Goal: Task Accomplishment & Management: Manage account settings

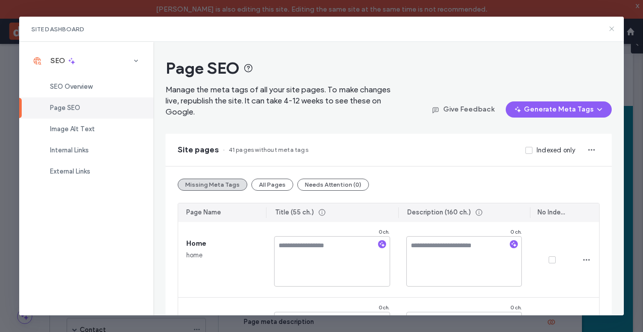
click at [613, 28] on icon at bounding box center [612, 29] width 8 height 8
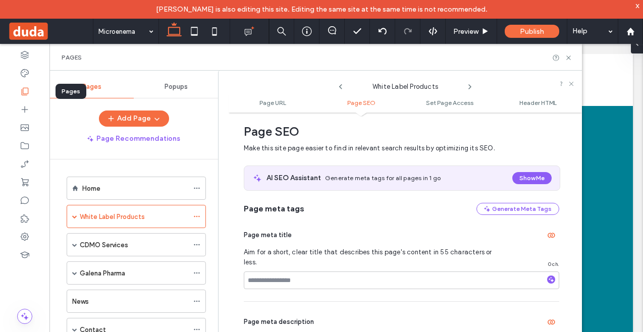
click at [25, 96] on icon at bounding box center [25, 91] width 10 height 10
click at [199, 214] on icon at bounding box center [196, 216] width 7 height 7
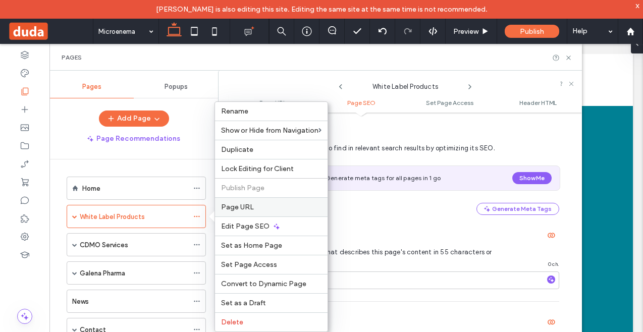
click at [254, 210] on label "Page URL" at bounding box center [271, 207] width 100 height 9
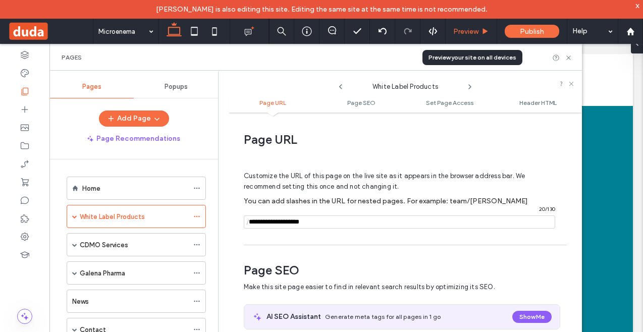
click at [467, 32] on span "Preview" at bounding box center [465, 31] width 25 height 9
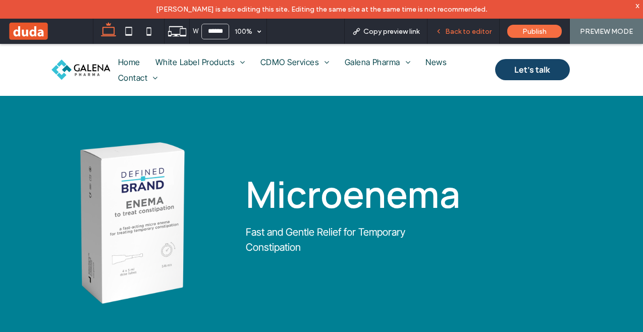
click at [487, 33] on span "Back to editor" at bounding box center [468, 31] width 46 height 9
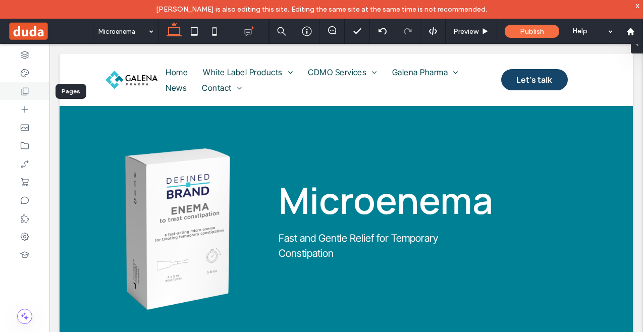
click at [29, 89] on icon at bounding box center [25, 91] width 10 height 10
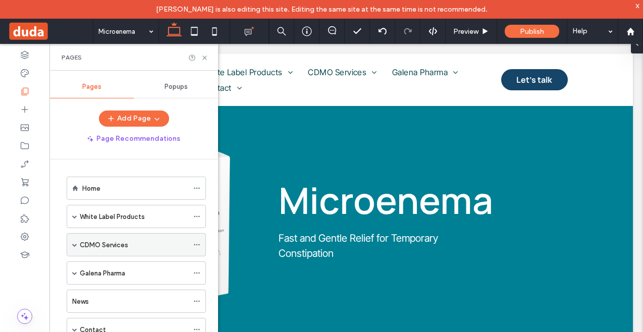
click at [197, 244] on icon at bounding box center [196, 244] width 7 height 7
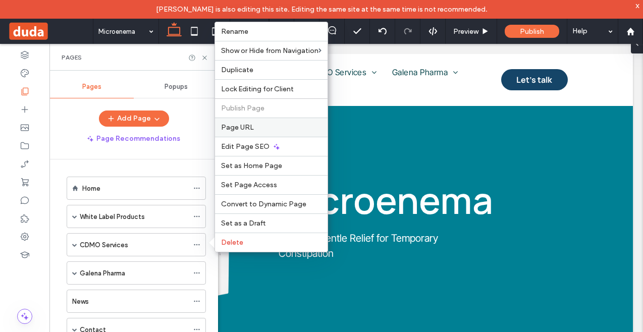
click at [253, 133] on div "Page URL" at bounding box center [271, 127] width 113 height 19
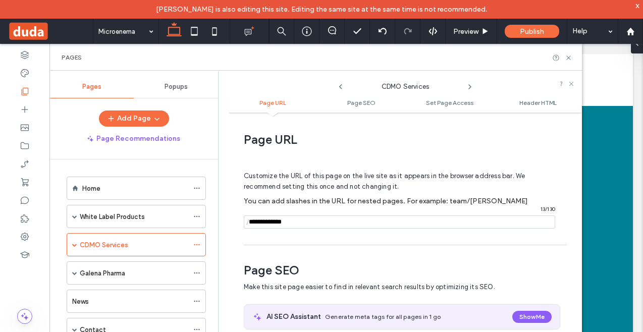
drag, startPoint x: 309, startPoint y: 225, endPoint x: 238, endPoint y: 225, distance: 71.7
click at [238, 225] on div "Page URL Customize the URL of this page on the live site as it appears in the b…" at bounding box center [405, 232] width 353 height 228
click at [252, 233] on div "Customize the URL of this page on the live site as it appears in the browser ad…" at bounding box center [401, 195] width 315 height 88
click at [76, 245] on span at bounding box center [74, 244] width 5 height 5
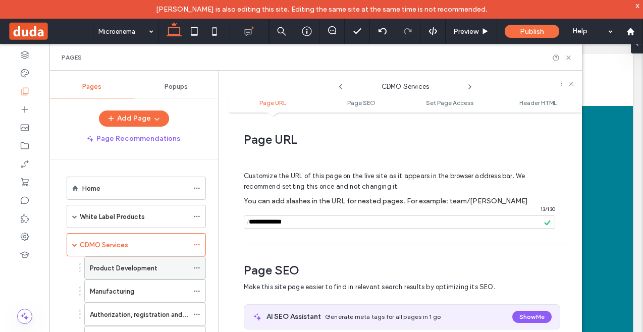
click at [196, 267] on icon at bounding box center [196, 267] width 7 height 7
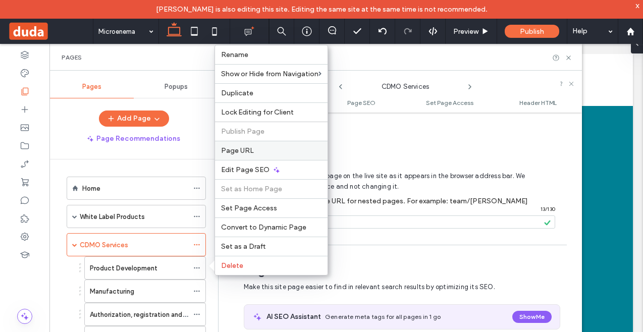
click at [244, 152] on span "Page URL" at bounding box center [237, 150] width 33 height 9
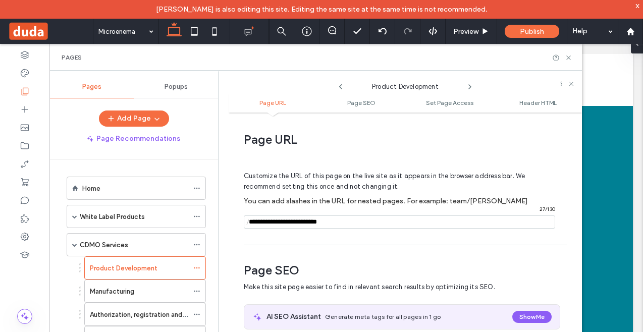
scroll to position [5, 0]
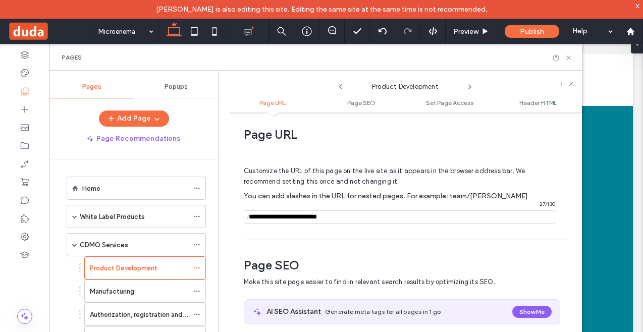
drag, startPoint x: 361, startPoint y: 216, endPoint x: 317, endPoint y: 217, distance: 44.4
click at [317, 217] on input "notEmpty" at bounding box center [399, 216] width 311 height 13
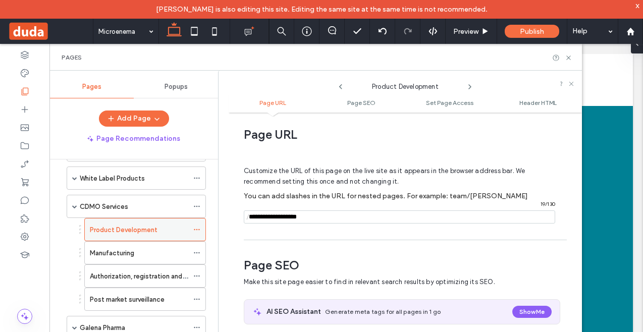
scroll to position [40, 0]
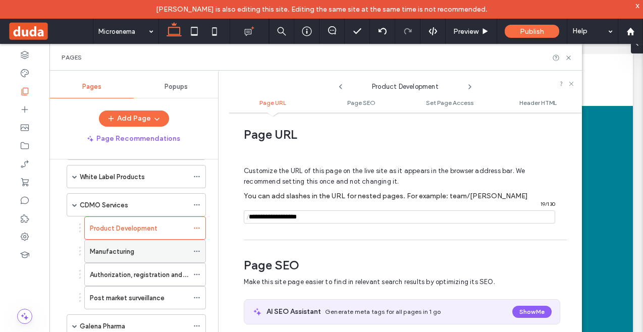
type input "**********"
click at [147, 256] on div "Manufacturing" at bounding box center [139, 251] width 98 height 11
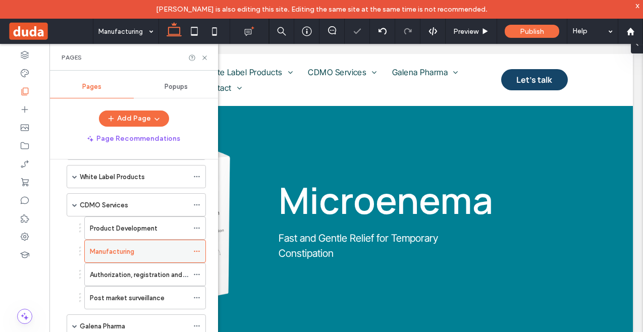
click at [193, 251] on icon at bounding box center [196, 251] width 7 height 7
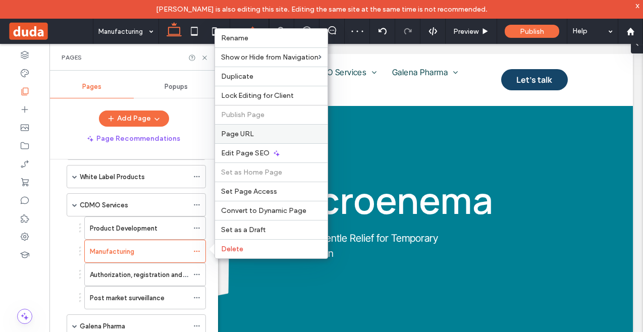
click at [243, 139] on div "Page URL" at bounding box center [271, 133] width 113 height 19
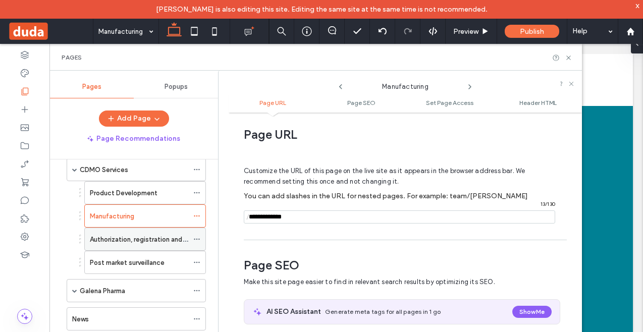
scroll to position [97, 0]
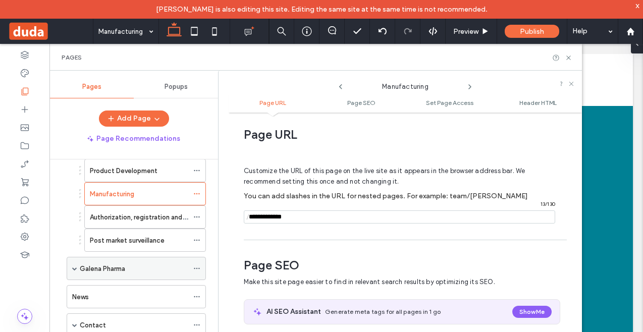
click at [197, 267] on icon at bounding box center [196, 268] width 7 height 7
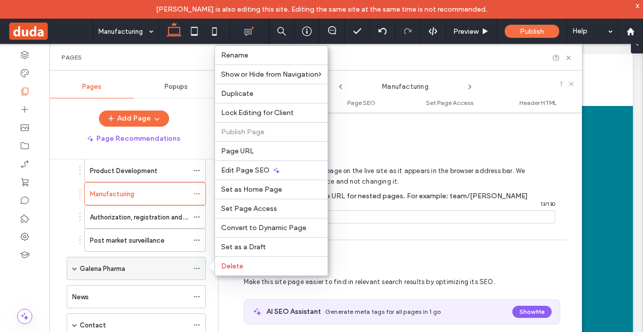
click at [74, 268] on span at bounding box center [74, 268] width 5 height 5
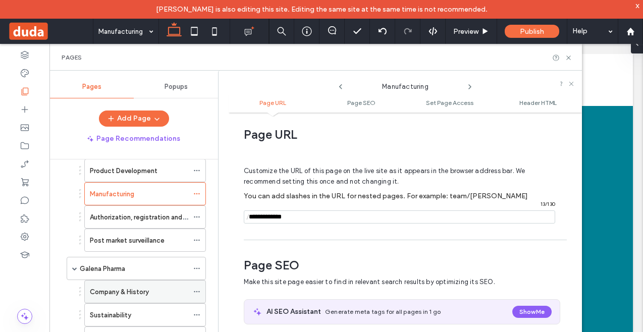
click at [197, 292] on icon at bounding box center [196, 291] width 7 height 7
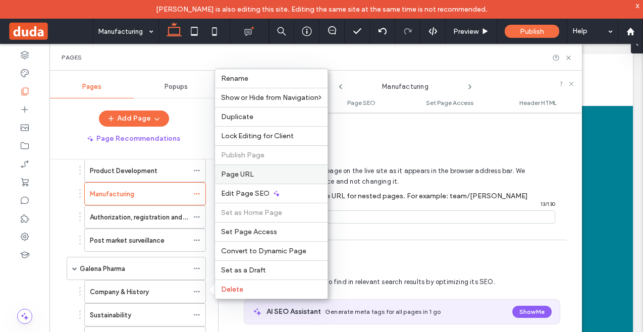
click at [244, 176] on span "Page URL" at bounding box center [237, 174] width 33 height 9
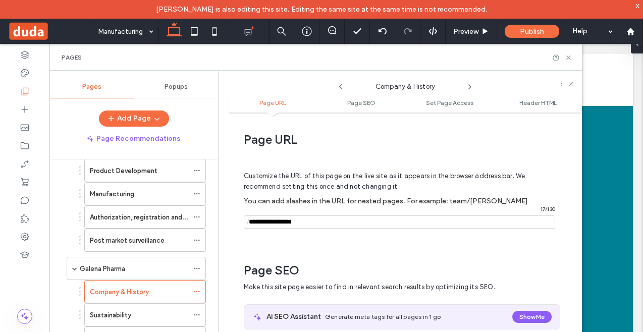
scroll to position [5, 0]
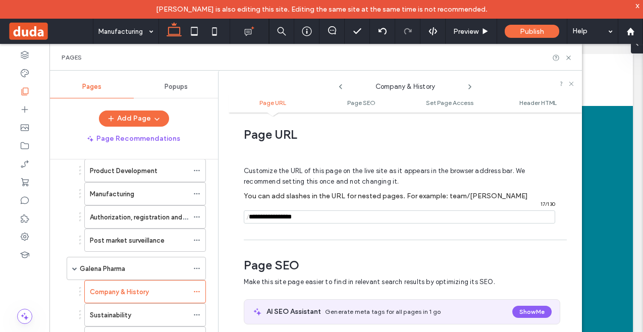
click at [286, 218] on input "notEmpty" at bounding box center [399, 216] width 311 height 13
type input "**********"
click at [181, 314] on div "Sustainability" at bounding box center [139, 315] width 98 height 11
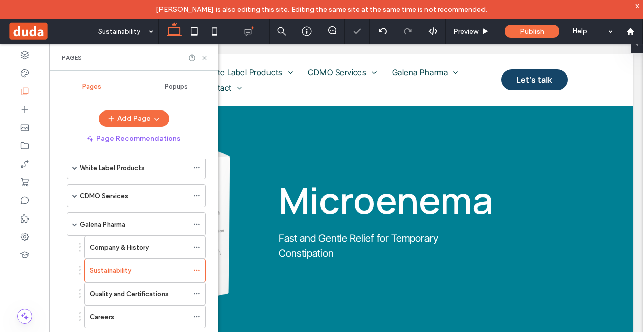
scroll to position [97, 0]
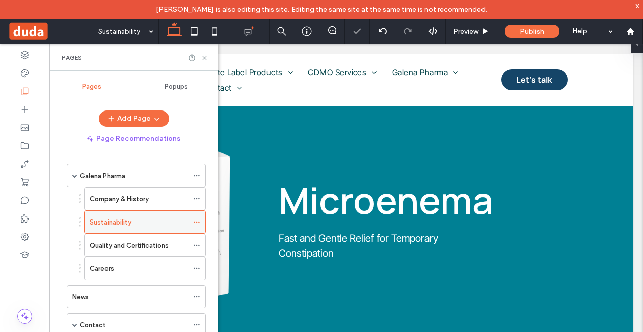
click at [197, 219] on icon at bounding box center [196, 222] width 7 height 7
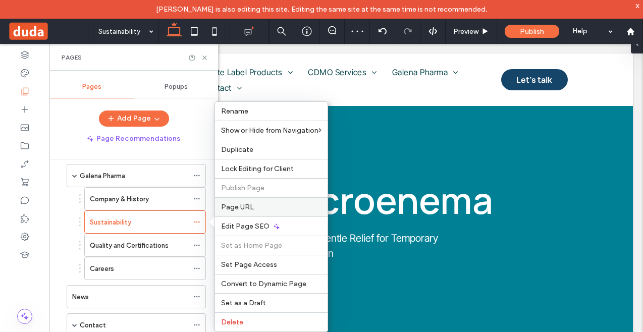
click at [255, 210] on label "Page URL" at bounding box center [271, 207] width 100 height 9
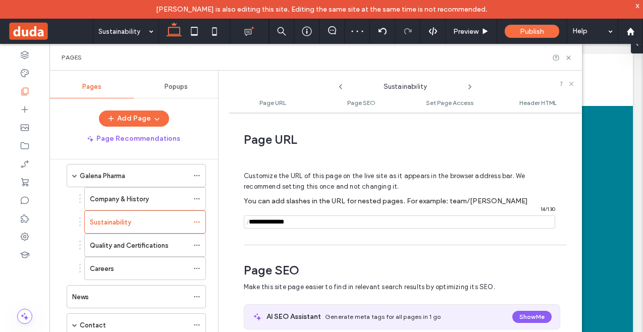
scroll to position [5, 0]
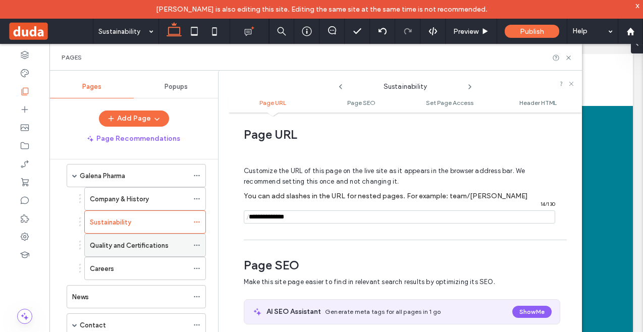
click at [198, 245] on icon at bounding box center [196, 245] width 7 height 7
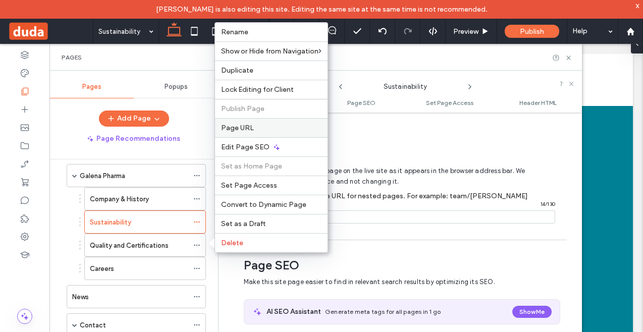
click at [249, 126] on span "Page URL" at bounding box center [237, 128] width 33 height 9
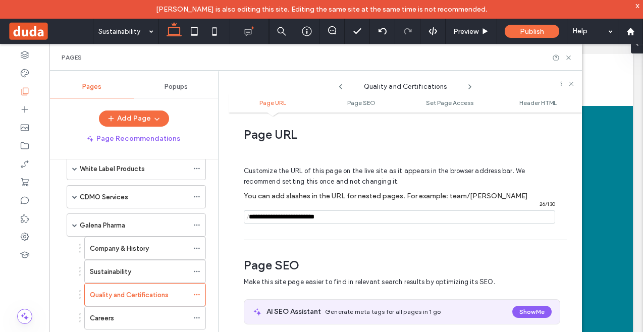
scroll to position [0, 0]
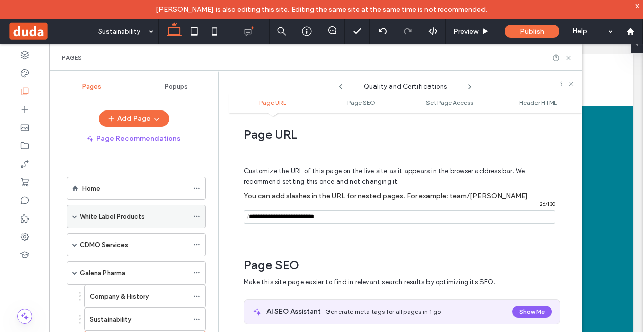
click at [75, 214] on span at bounding box center [74, 216] width 5 height 5
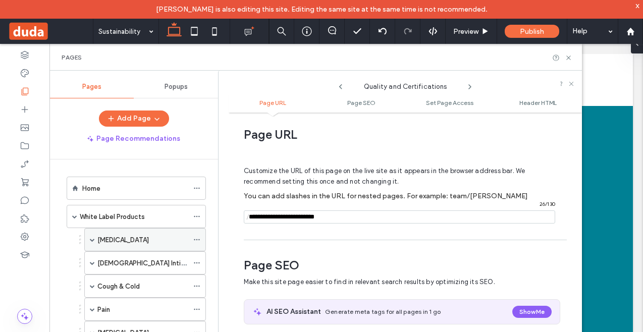
click at [90, 242] on span at bounding box center [92, 240] width 5 height 22
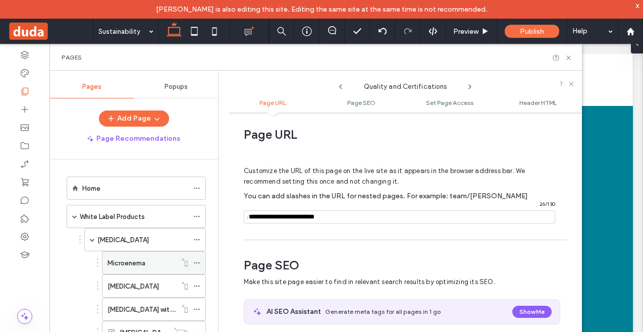
click at [194, 262] on icon at bounding box center [196, 262] width 7 height 7
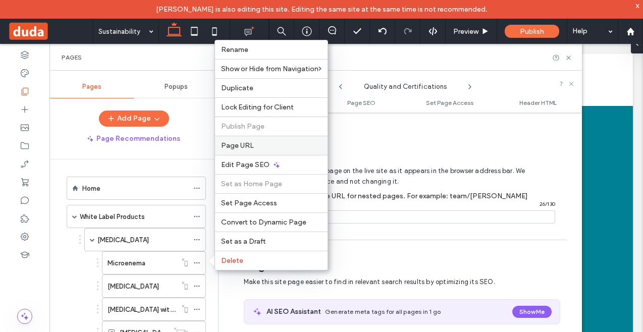
click at [249, 143] on span "Page URL" at bounding box center [237, 145] width 33 height 9
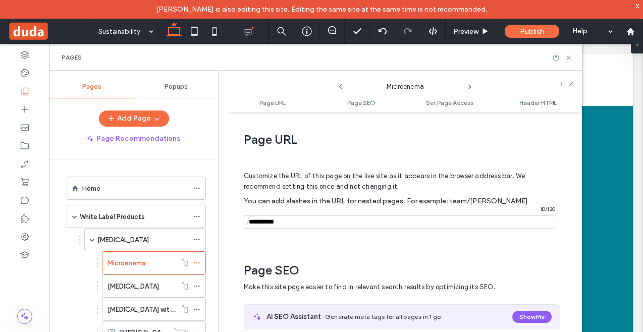
scroll to position [5, 0]
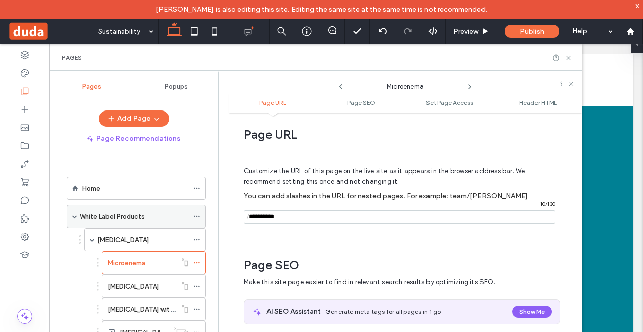
click at [107, 217] on label "White Label Products" at bounding box center [112, 217] width 65 height 18
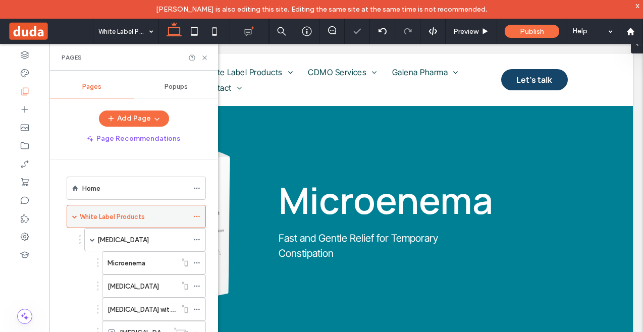
click at [194, 216] on use at bounding box center [197, 217] width 6 height 2
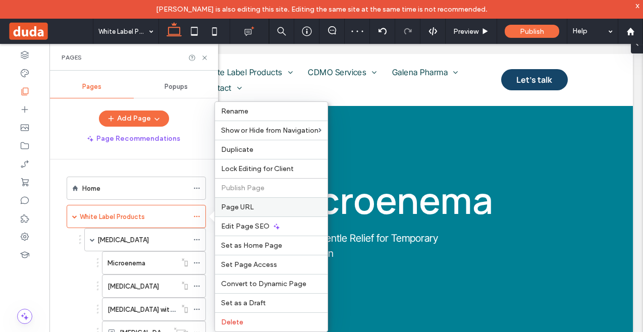
click at [240, 206] on span "Page URL" at bounding box center [237, 207] width 33 height 9
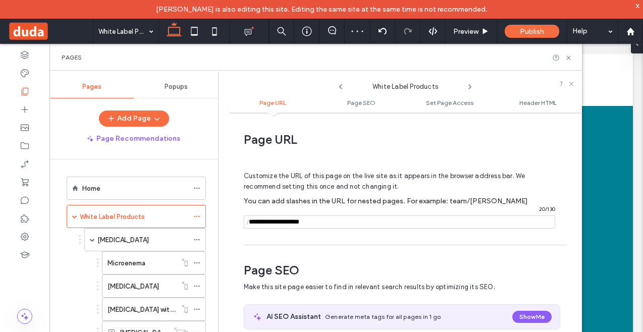
scroll to position [5, 0]
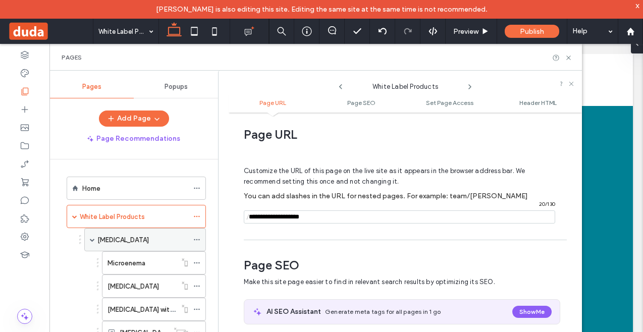
click at [183, 240] on div "[MEDICAL_DATA]" at bounding box center [142, 240] width 91 height 11
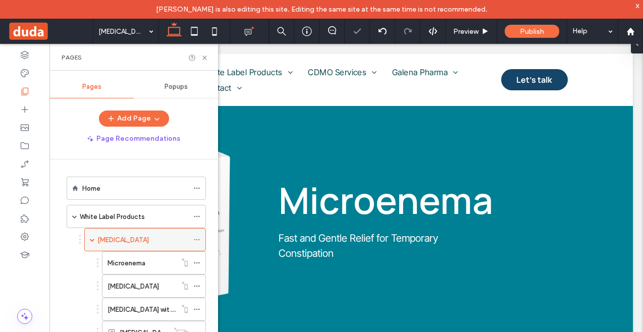
click at [197, 241] on icon at bounding box center [196, 239] width 7 height 7
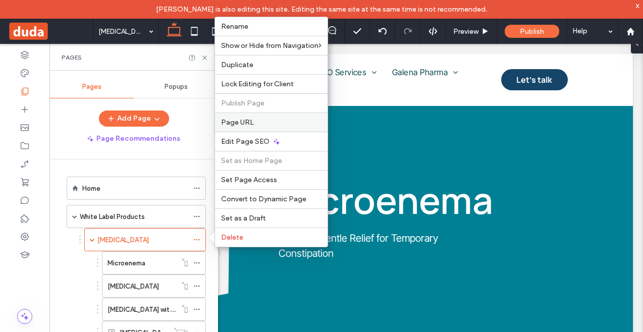
click at [253, 128] on div "Page URL" at bounding box center [271, 122] width 113 height 19
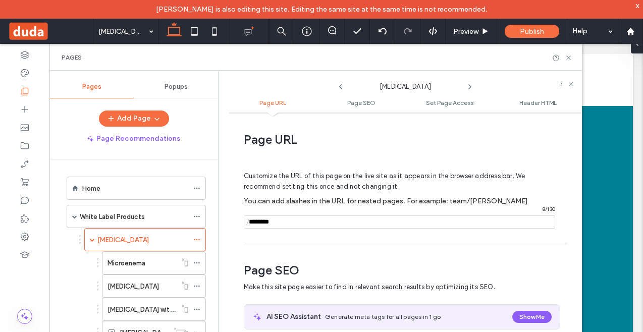
scroll to position [5, 0]
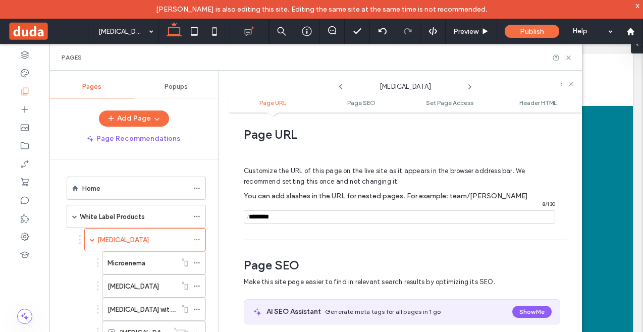
click at [263, 217] on input "notEmpty" at bounding box center [399, 216] width 311 height 13
type input "**********"
click at [319, 184] on span "Customize the URL of this page on the live site as it appears in the browser ad…" at bounding box center [384, 176] width 281 height 34
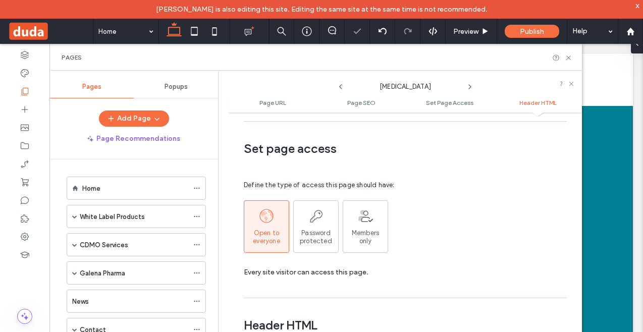
scroll to position [1023, 0]
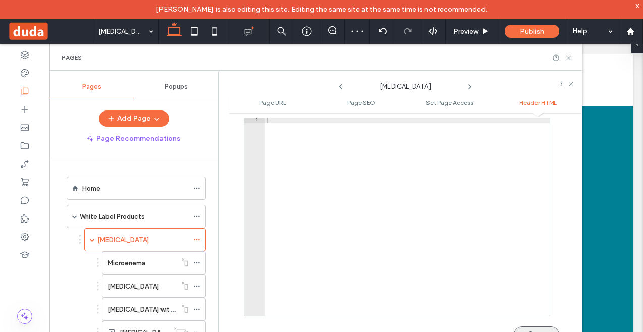
click at [529, 326] on button "Save" at bounding box center [536, 334] width 45 height 16
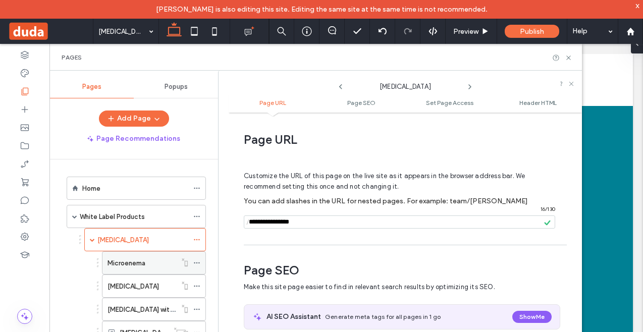
click at [136, 267] on label "Microenema" at bounding box center [126, 263] width 38 height 18
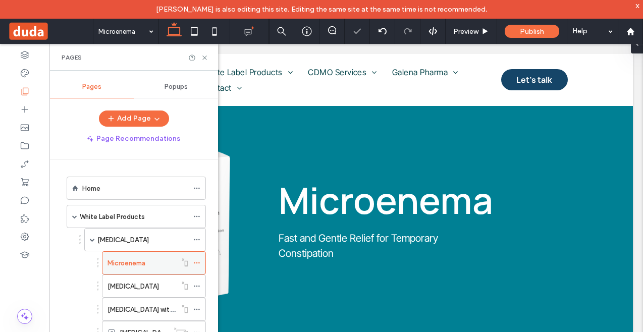
click at [199, 263] on icon at bounding box center [196, 262] width 7 height 7
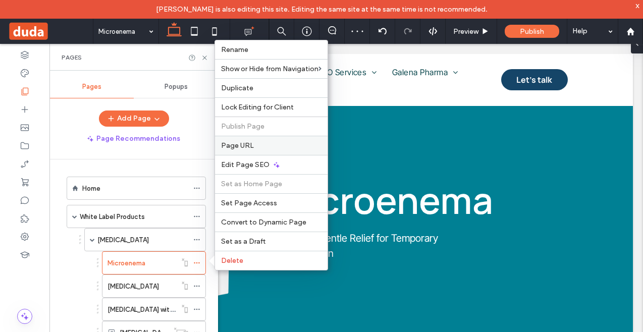
click at [245, 148] on span "Page URL" at bounding box center [237, 145] width 33 height 9
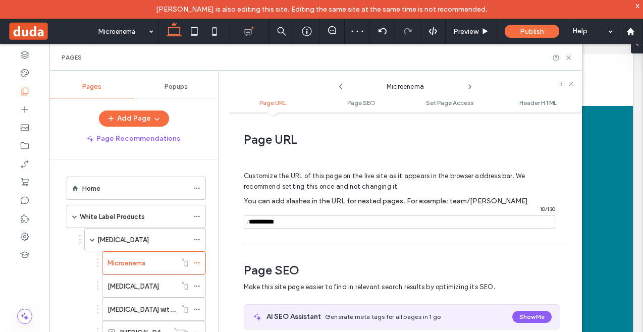
scroll to position [5, 0]
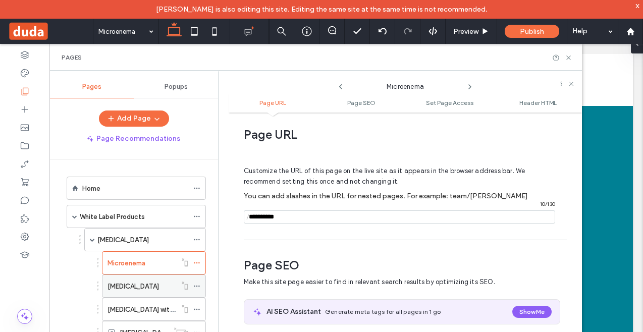
click at [197, 286] on use at bounding box center [197, 287] width 6 height 2
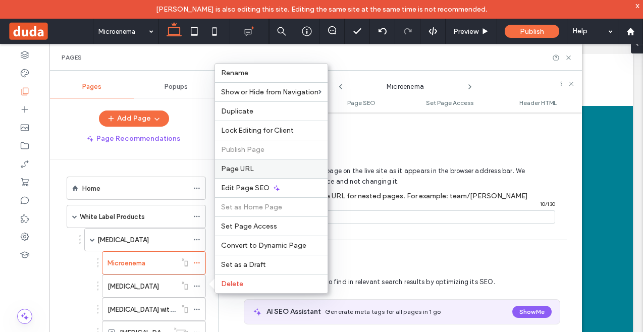
click at [251, 166] on span "Page URL" at bounding box center [237, 169] width 33 height 9
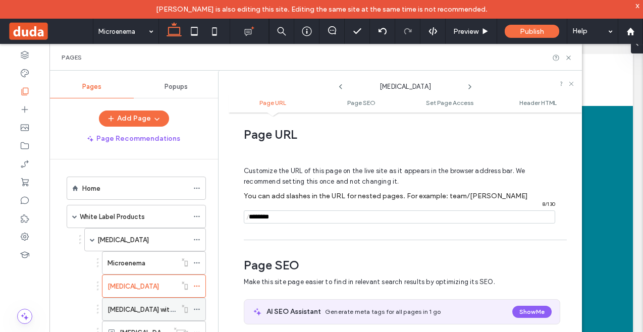
click at [199, 309] on use at bounding box center [197, 310] width 6 height 2
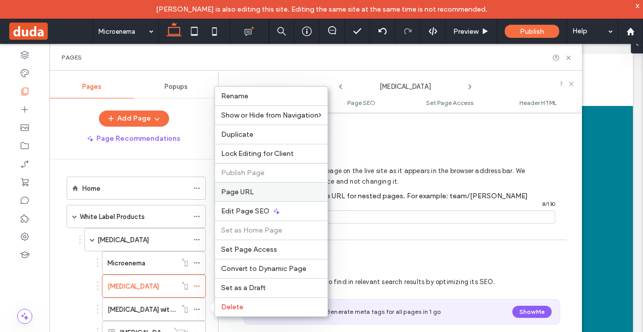
click at [248, 194] on span "Page URL" at bounding box center [237, 192] width 33 height 9
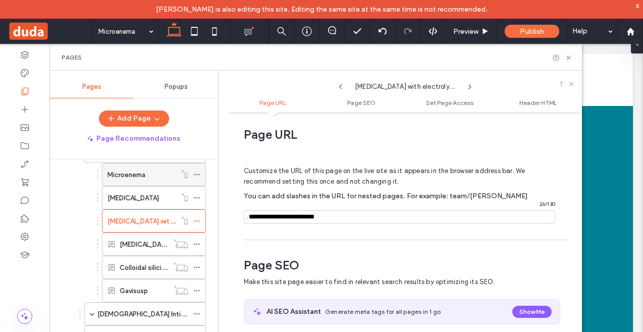
scroll to position [106, 0]
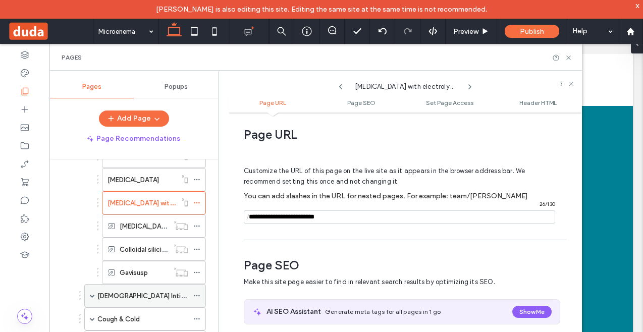
click at [195, 294] on icon at bounding box center [196, 295] width 7 height 7
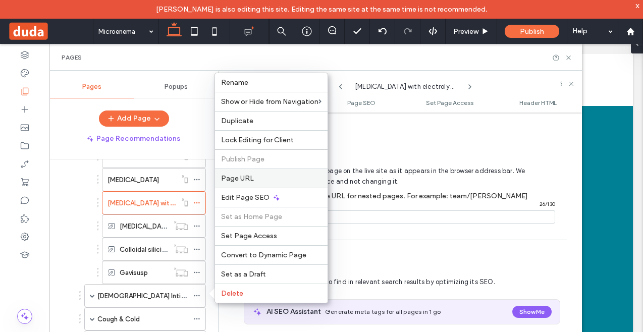
click at [241, 181] on span "Page URL" at bounding box center [237, 178] width 33 height 9
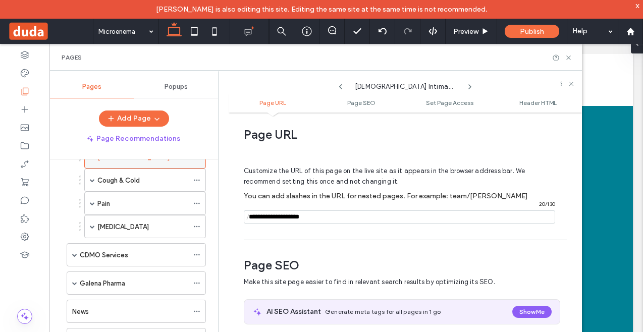
scroll to position [249, 0]
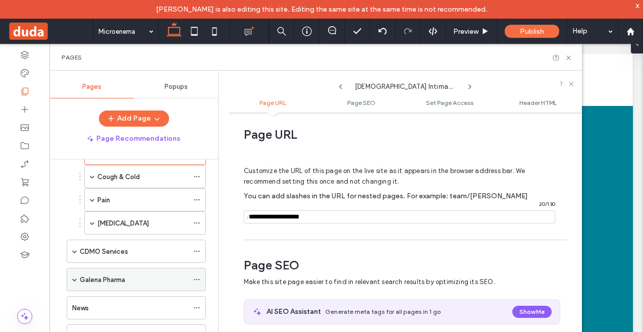
click at [78, 281] on div "Galena Pharma" at bounding box center [136, 279] width 139 height 23
click at [73, 280] on span at bounding box center [74, 279] width 5 height 5
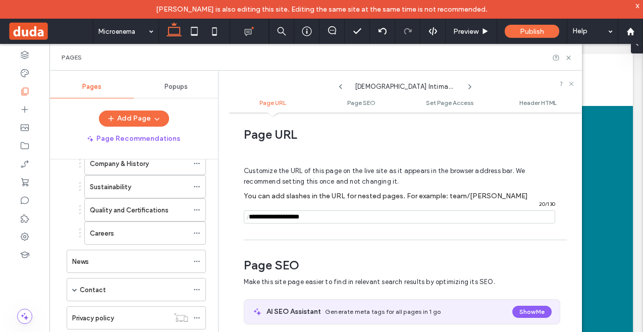
scroll to position [397, 0]
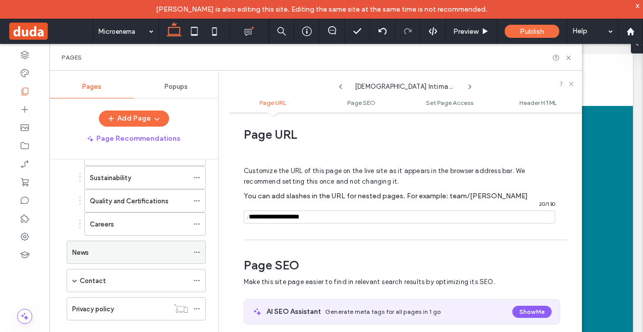
click at [195, 253] on icon at bounding box center [196, 252] width 7 height 7
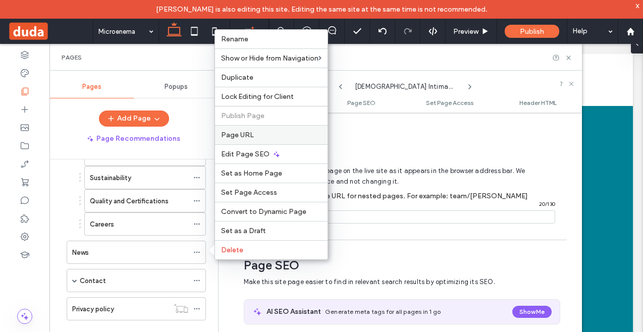
click at [253, 135] on label "Page URL" at bounding box center [271, 135] width 100 height 9
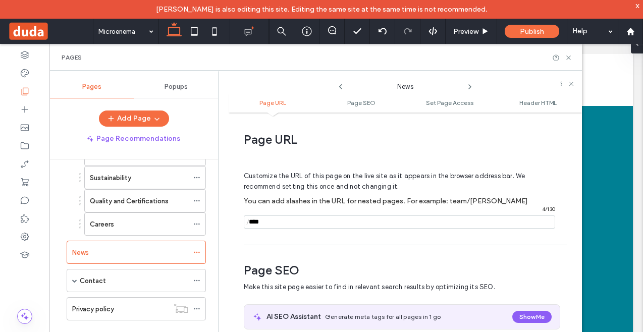
scroll to position [5, 0]
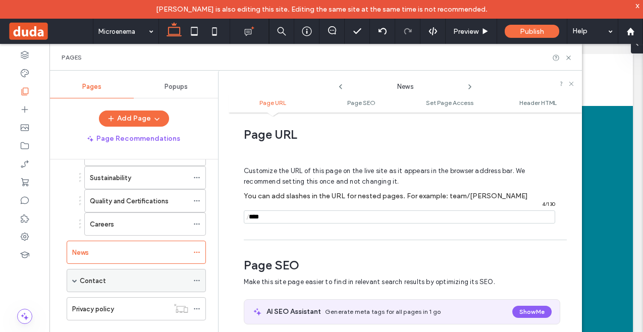
click at [199, 282] on icon at bounding box center [196, 280] width 7 height 7
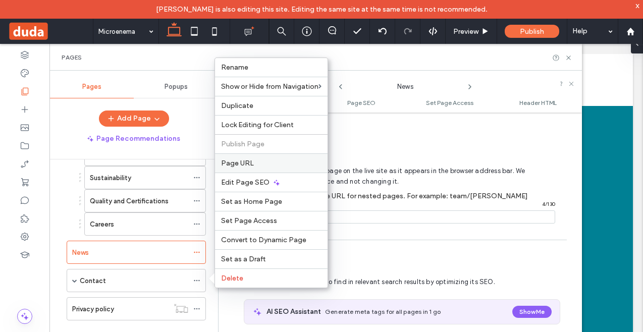
click at [248, 168] on div "Page URL" at bounding box center [271, 162] width 113 height 19
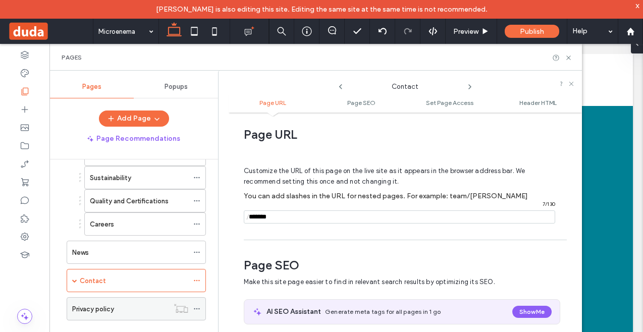
click at [198, 310] on icon at bounding box center [196, 308] width 7 height 7
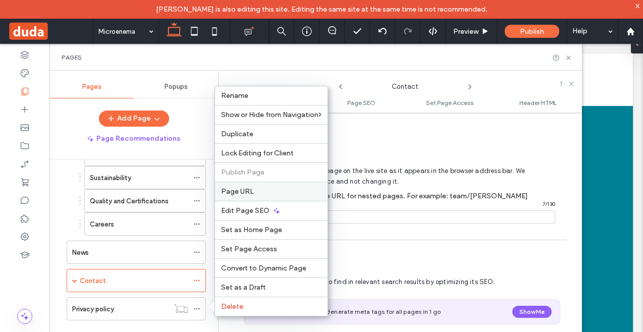
click at [249, 192] on span "Page URL" at bounding box center [237, 191] width 33 height 9
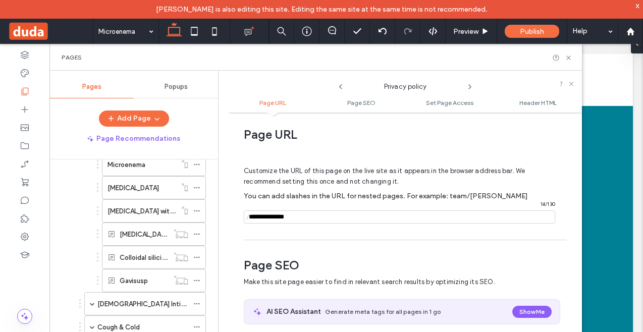
scroll to position [0, 0]
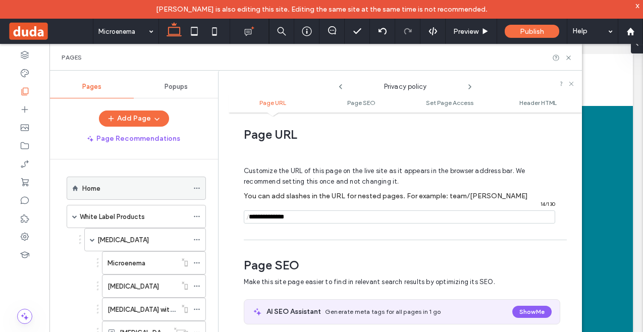
click at [197, 188] on icon at bounding box center [196, 188] width 7 height 7
click at [147, 192] on div "Home" at bounding box center [135, 188] width 106 height 11
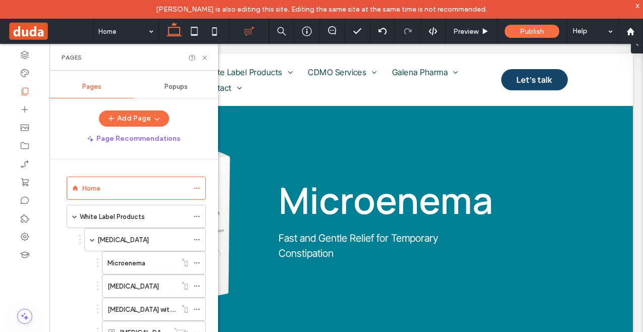
click at [248, 33] on icon at bounding box center [249, 31] width 10 height 10
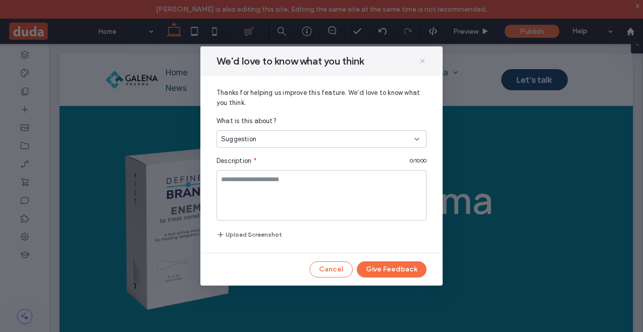
click at [423, 59] on icon at bounding box center [422, 61] width 8 height 8
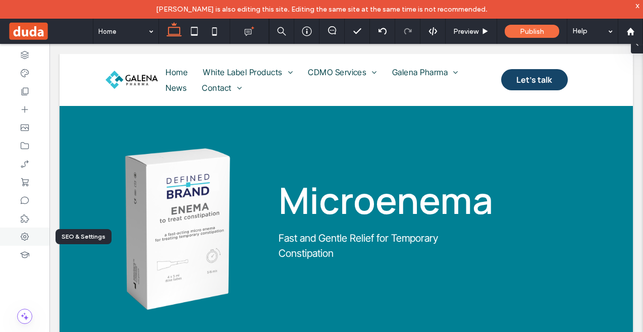
click at [27, 239] on icon at bounding box center [25, 237] width 10 height 10
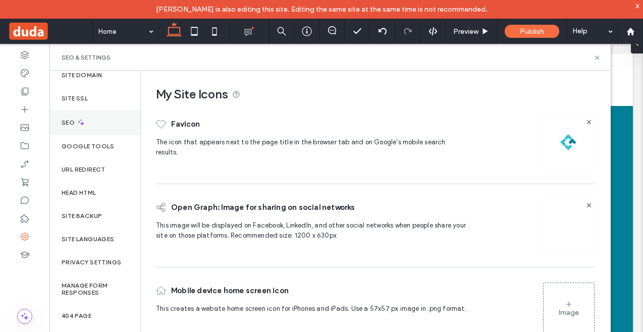
scroll to position [61, 0]
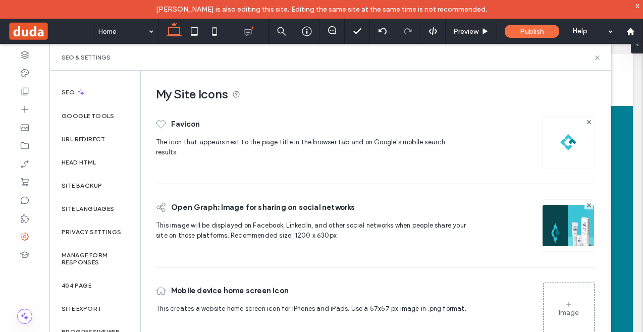
click at [36, 29] on span at bounding box center [50, 31] width 85 height 20
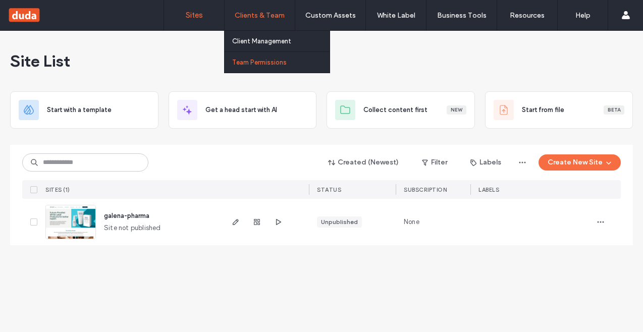
click at [258, 64] on label "Team Permissions" at bounding box center [259, 63] width 55 height 8
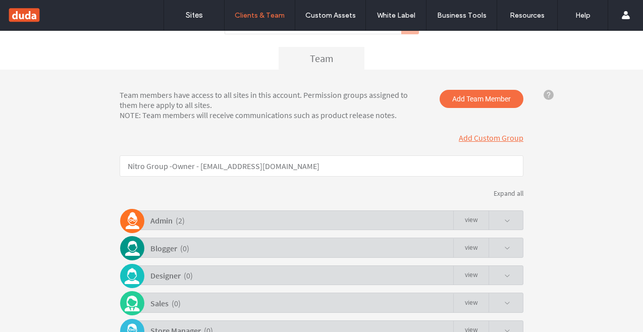
scroll to position [92, 0]
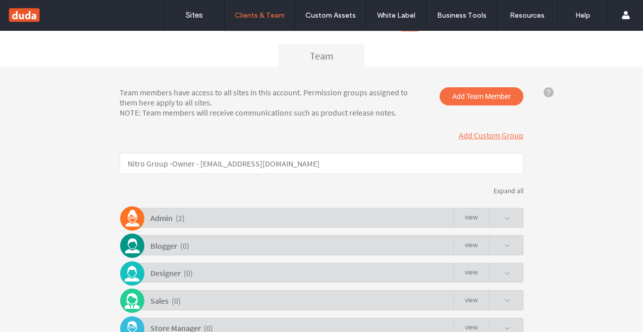
click at [505, 221] on span at bounding box center [507, 218] width 6 height 6
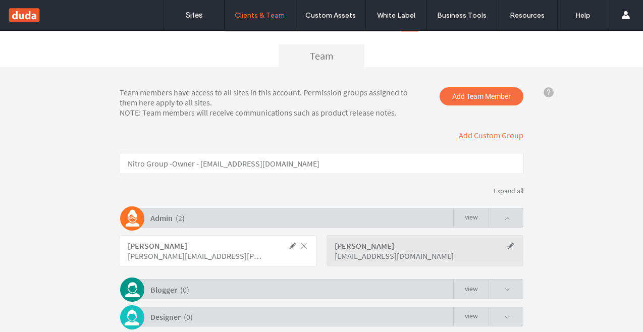
click at [505, 221] on span at bounding box center [507, 218] width 6 height 6
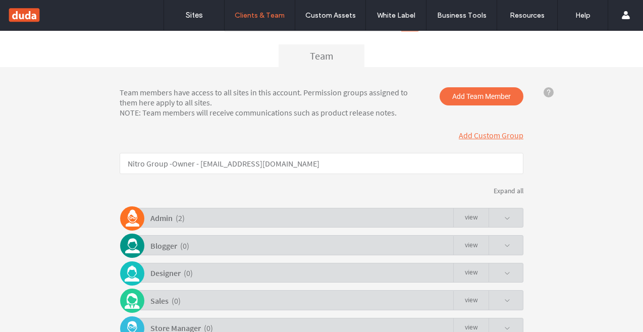
scroll to position [0, 0]
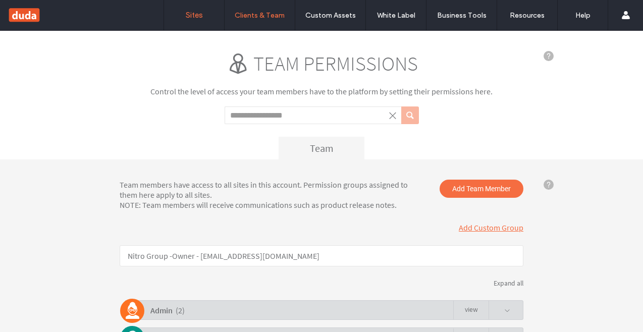
click at [201, 17] on label "Sites" at bounding box center [194, 15] width 17 height 9
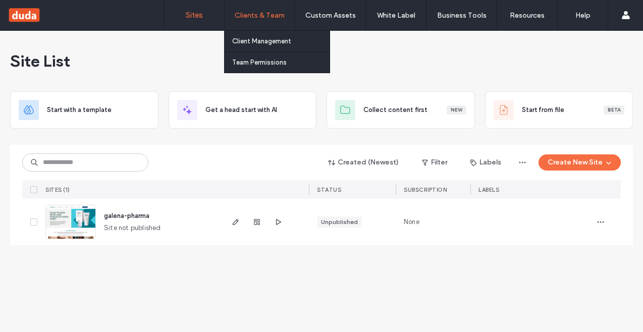
click at [248, 18] on label "Clients & Team" at bounding box center [260, 15] width 50 height 9
click at [248, 61] on label "Team Permissions" at bounding box center [259, 63] width 55 height 8
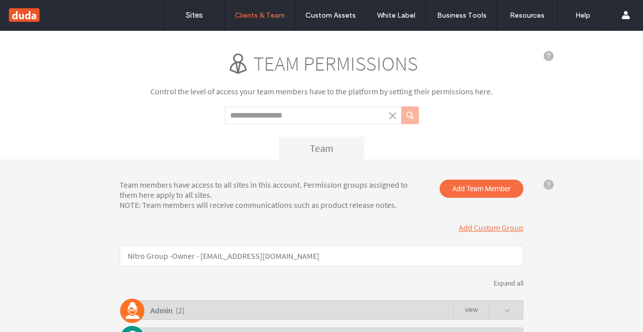
click span
click at [462, 190] on span "Add Team Member" at bounding box center [482, 189] width 84 height 18
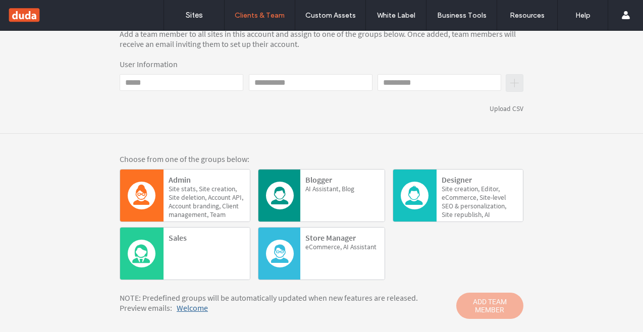
scroll to position [173, 0]
